Goal: Check status: Check status

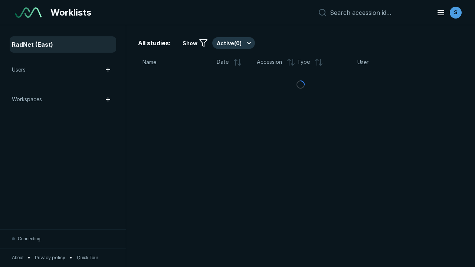
scroll to position [2028, 3094]
